Goal: Information Seeking & Learning: Find specific fact

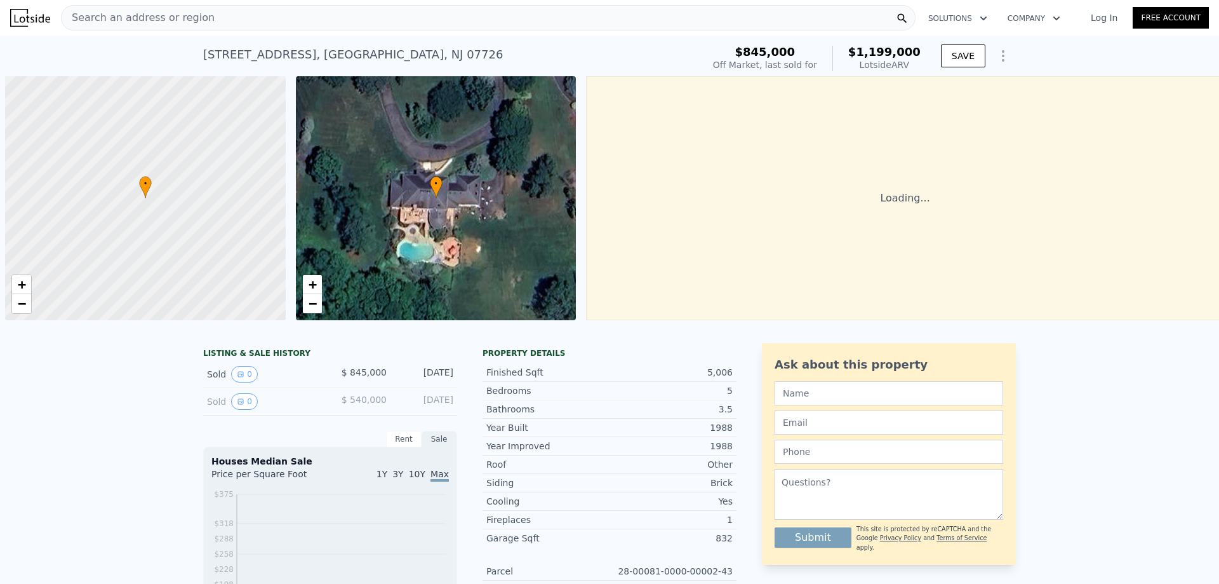
scroll to position [0, 5]
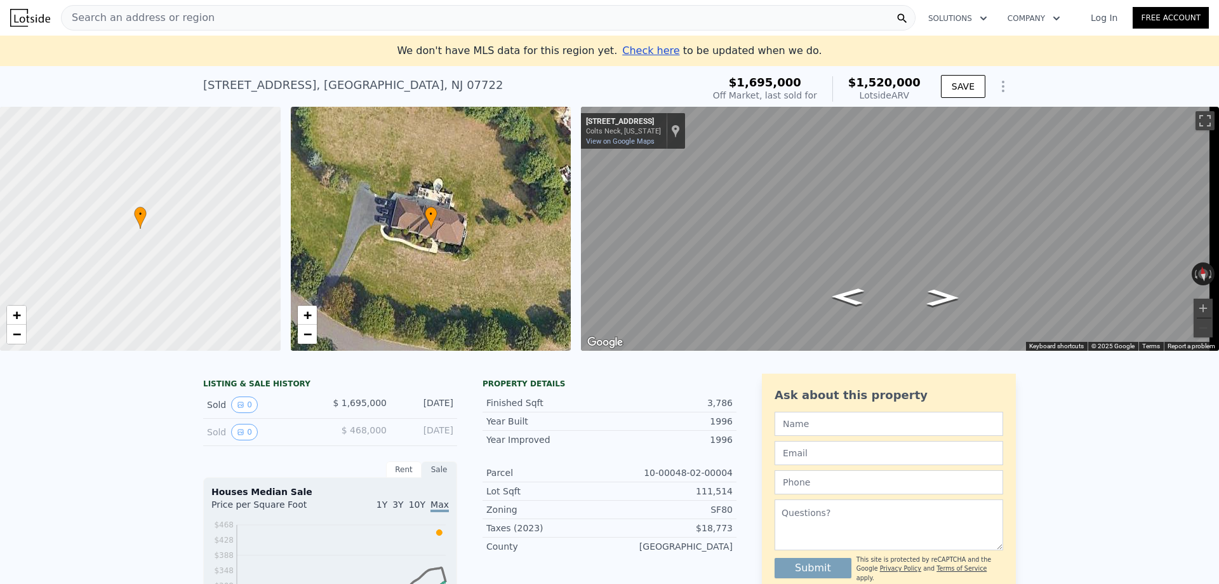
click at [29, 81] on div "[STREET_ADDRESS] Sold [DATE] for $1.695m (~ARV $1.520m ) $1,695,000 Off Market,…" at bounding box center [609, 86] width 1219 height 41
click at [144, 14] on span "Search an address or region" at bounding box center [138, 17] width 153 height 15
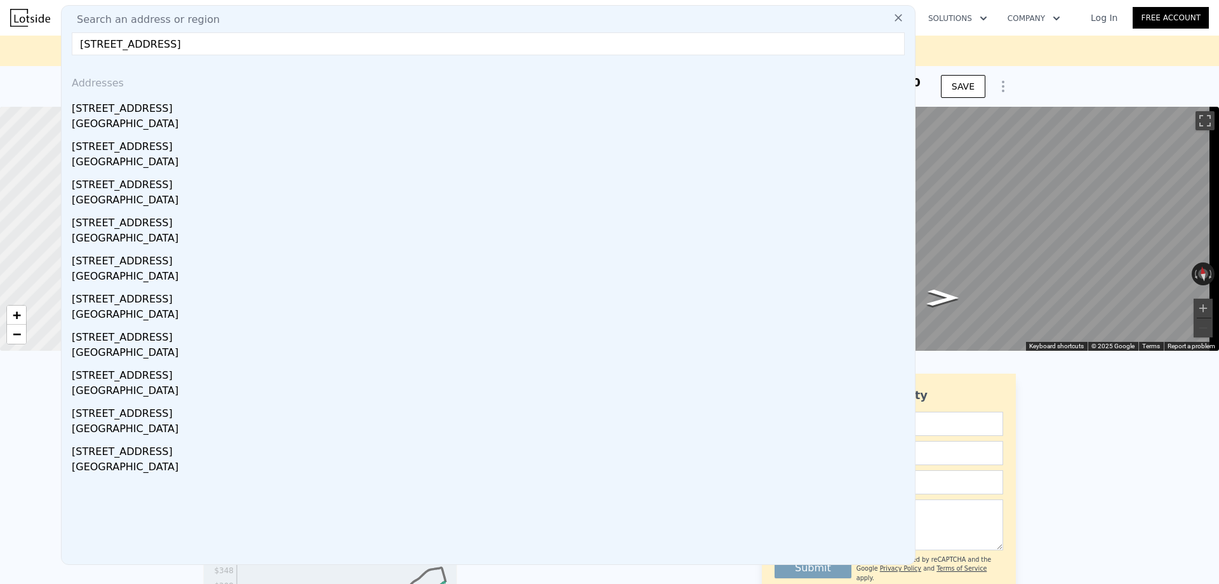
drag, startPoint x: 237, startPoint y: 37, endPoint x: 97, endPoint y: 49, distance: 140.9
click at [97, 49] on input "[STREET_ADDRESS]" at bounding box center [488, 43] width 833 height 23
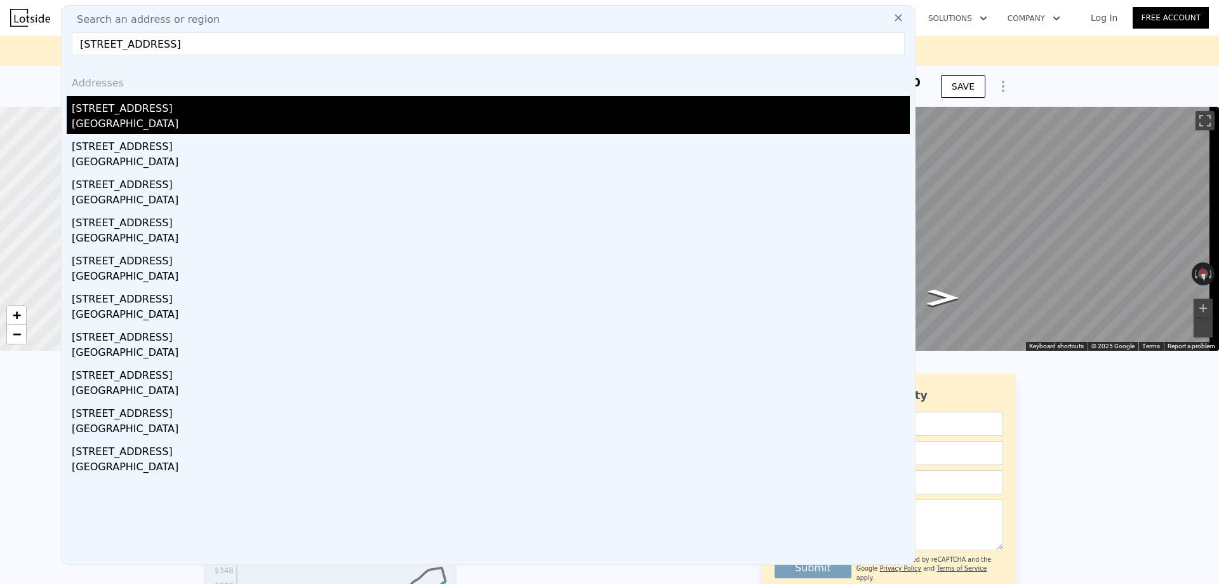
type input "[STREET_ADDRESS]"
click at [353, 116] on div "[GEOGRAPHIC_DATA]" at bounding box center [491, 125] width 838 height 18
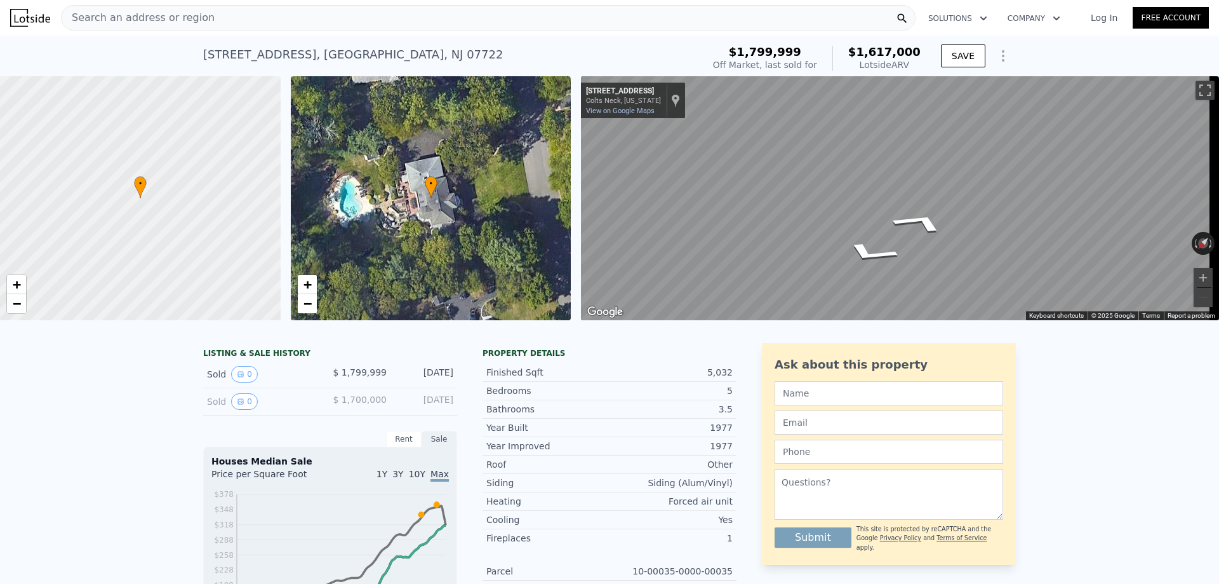
click at [580, 184] on div "← Move left → Move right ↑ Move up ↓ Move down + Zoom in - Zoom out 9 Twin Lake…" at bounding box center [895, 198] width 638 height 244
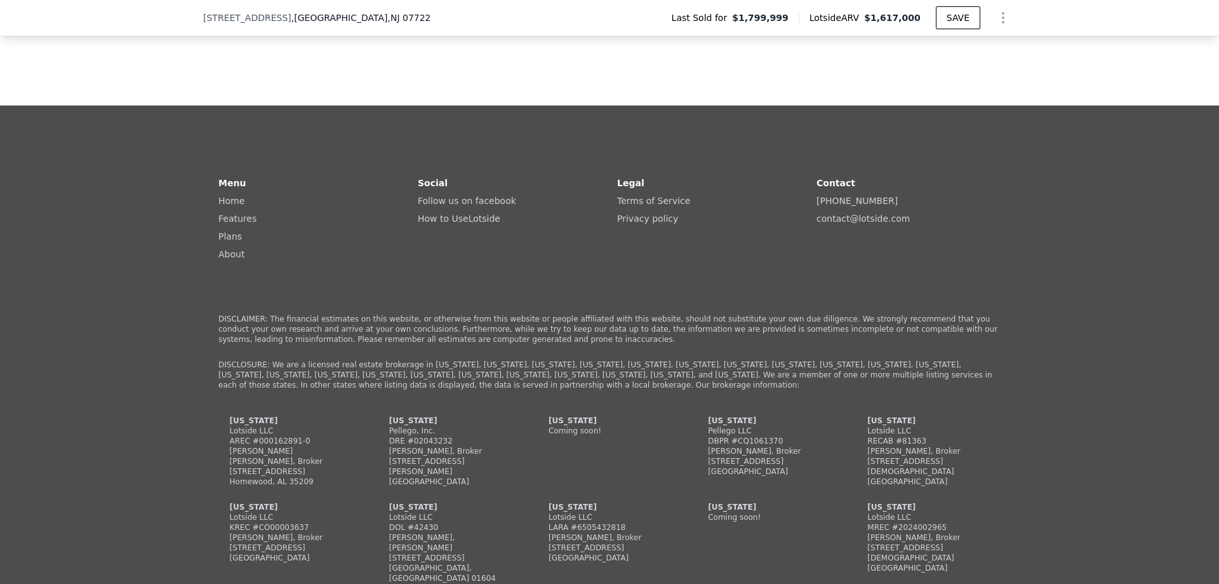
scroll to position [2854, 0]
